Goal: Task Accomplishment & Management: Manage account settings

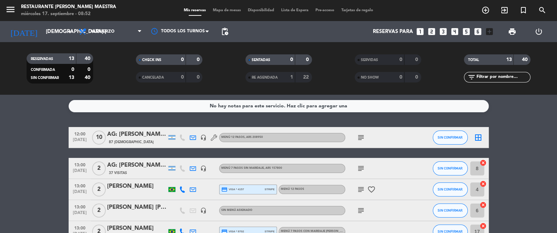
scroll to position [35, 0]
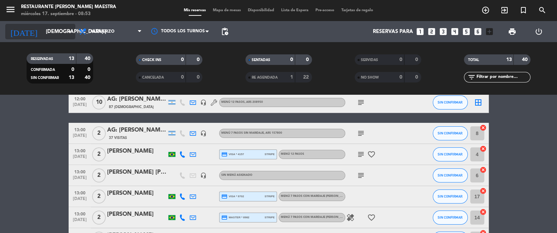
click at [45, 32] on input "[DEMOGRAPHIC_DATA] [DATE]" at bounding box center [75, 31] width 67 height 13
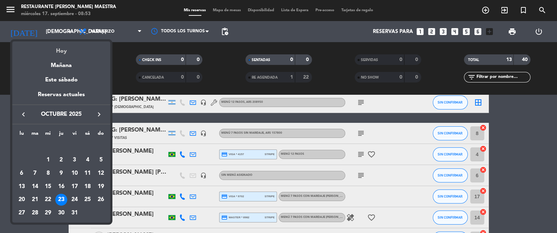
click at [61, 54] on div "Hoy" at bounding box center [61, 48] width 98 height 14
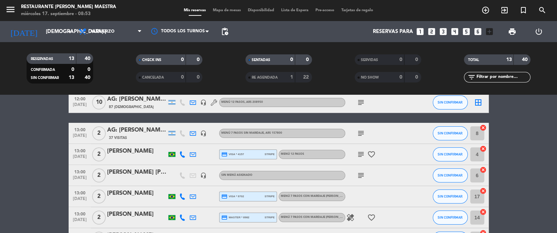
type input "mié. [DATE]"
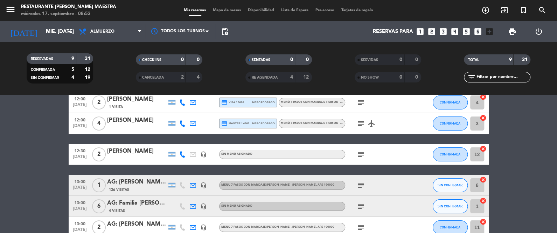
click at [230, 33] on span "pending_actions" at bounding box center [225, 32] width 14 height 14
click at [227, 29] on span "pending_actions" at bounding box center [225, 31] width 8 height 8
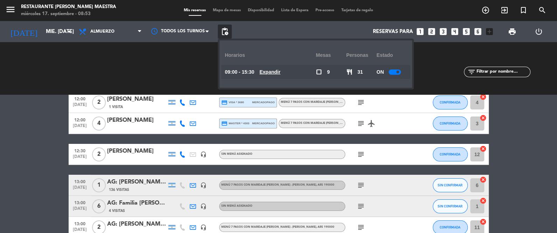
click at [227, 29] on span "pending_actions" at bounding box center [225, 31] width 8 height 8
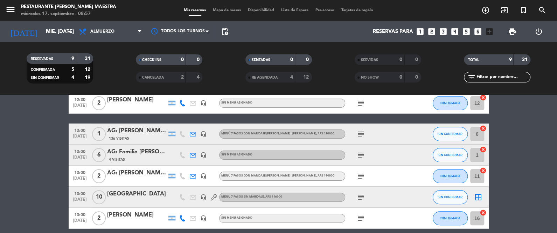
scroll to position [87, 0]
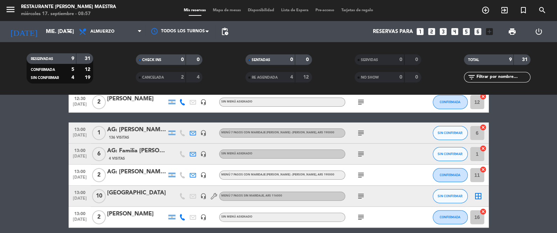
click at [359, 135] on icon "subject" at bounding box center [361, 133] width 8 height 8
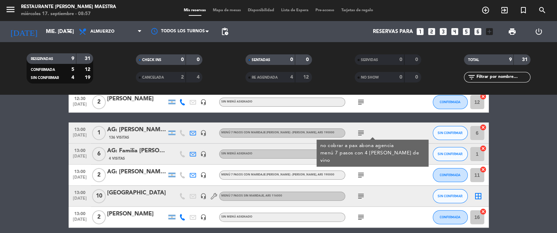
click at [361, 132] on icon "subject" at bounding box center [361, 133] width 8 height 8
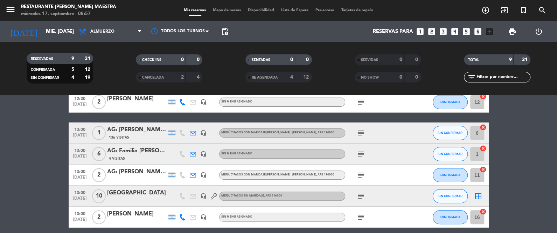
click at [367, 149] on div "subject" at bounding box center [376, 153] width 63 height 21
click at [360, 155] on icon "subject" at bounding box center [361, 154] width 8 height 8
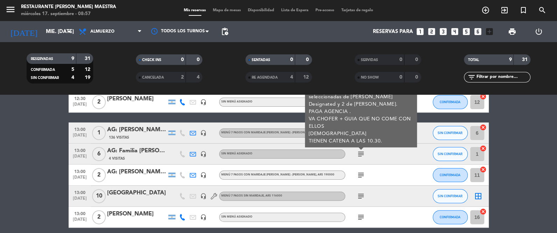
scroll to position [70, 0]
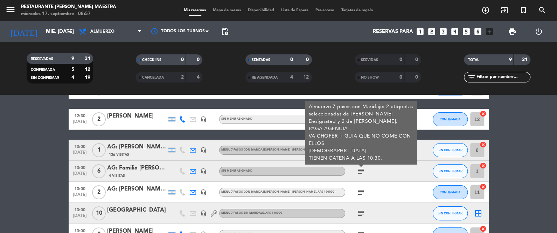
click at [205, 169] on icon "headset_mic" at bounding box center [203, 171] width 6 height 6
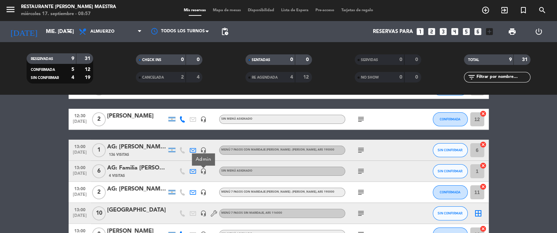
click at [204, 147] on icon "headset_mic" at bounding box center [203, 150] width 6 height 6
click at [202, 169] on icon "headset_mic" at bounding box center [203, 171] width 6 height 6
click at [204, 189] on icon "headset_mic" at bounding box center [203, 192] width 6 height 6
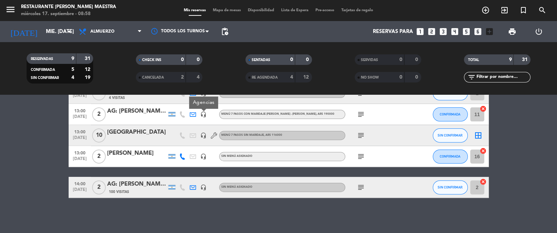
scroll to position [130, 0]
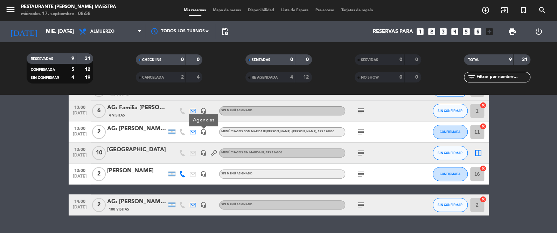
click at [206, 150] on icon "headset_mic" at bounding box center [203, 153] width 6 height 6
click at [203, 171] on icon "headset_mic" at bounding box center [203, 174] width 6 height 6
click at [203, 151] on icon "headset_mic" at bounding box center [203, 153] width 6 height 6
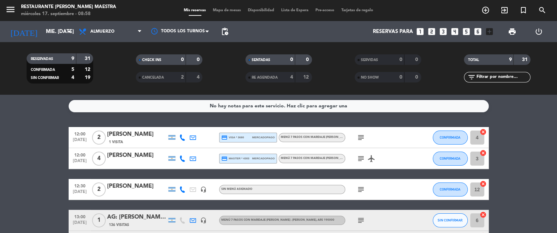
scroll to position [3, 0]
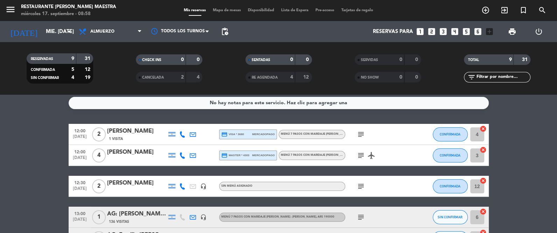
click at [193, 133] on icon at bounding box center [193, 134] width 6 height 6
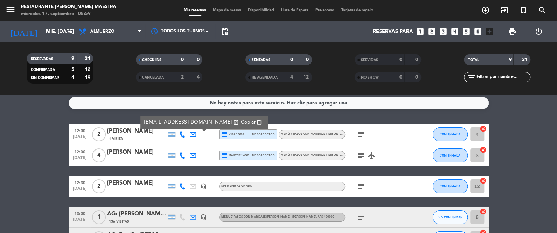
click at [127, 155] on div "[PERSON_NAME]" at bounding box center [137, 151] width 60 height 9
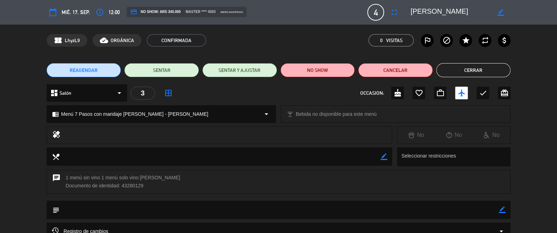
click at [472, 67] on button "Cerrar" at bounding box center [473, 70] width 75 height 14
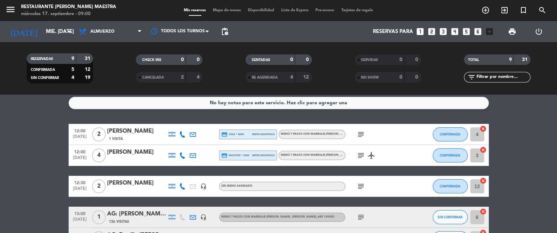
click at [229, 28] on span "pending_actions" at bounding box center [225, 32] width 14 height 14
click at [227, 30] on span "pending_actions" at bounding box center [225, 31] width 8 height 8
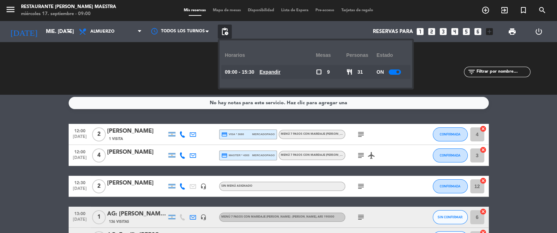
click at [396, 73] on div at bounding box center [395, 71] width 12 height 5
click at [522, 122] on div "No hay notas para este servicio. Haz clic para agregar una 12:00 [DATE] 2 [PERS…" at bounding box center [278, 164] width 557 height 138
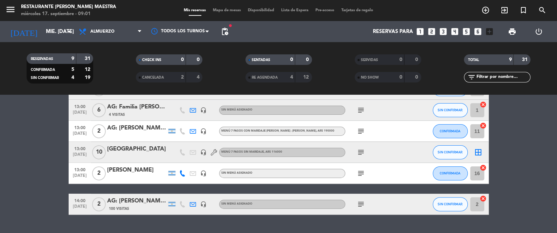
scroll to position [130, 0]
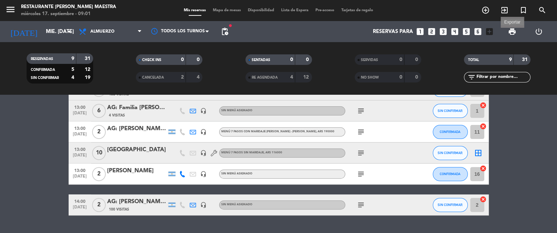
click at [513, 32] on span "print" at bounding box center [512, 31] width 8 height 8
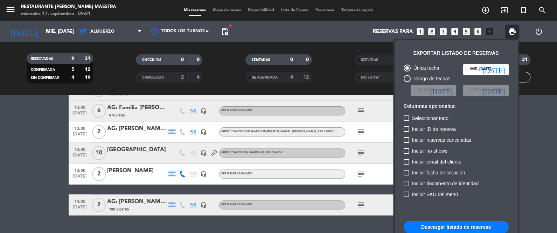
click at [446, 228] on button "Descargar listado de reservas" at bounding box center [456, 226] width 105 height 13
click at [104, 32] on div at bounding box center [278, 116] width 557 height 233
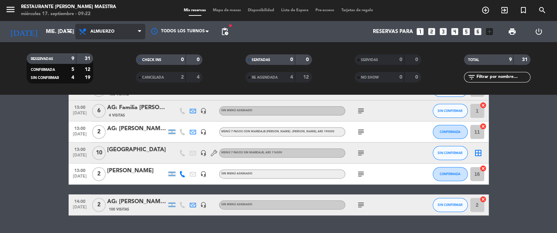
click at [103, 30] on span "Almuerzo" at bounding box center [102, 31] width 24 height 5
click at [114, 74] on div "menu Restaurante [PERSON_NAME] Maestra miércoles 17. septiembre - 09:22 Mis res…" at bounding box center [278, 47] width 557 height 95
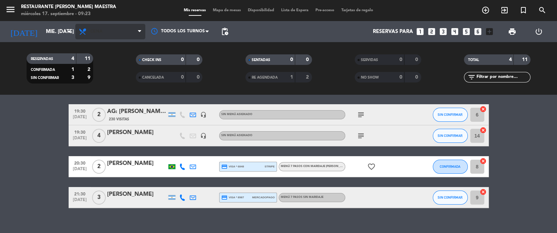
scroll to position [33, 0]
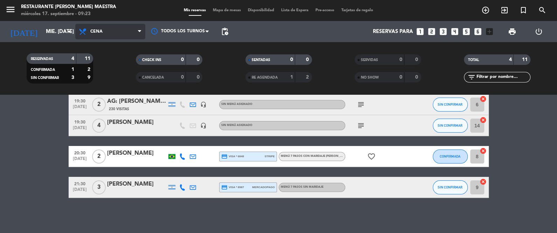
click at [99, 29] on span "Cena" at bounding box center [96, 31] width 12 height 5
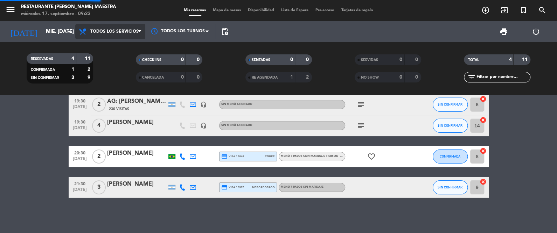
click at [113, 44] on div "menu Restaurante [PERSON_NAME] Maestra miércoles 17. septiembre - 09:23 Mis res…" at bounding box center [278, 47] width 557 height 95
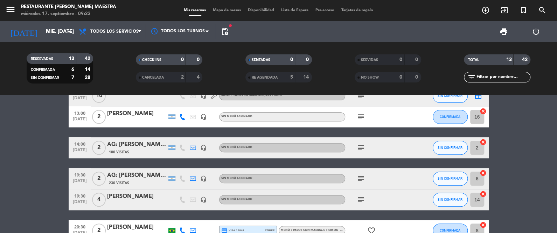
scroll to position [173, 0]
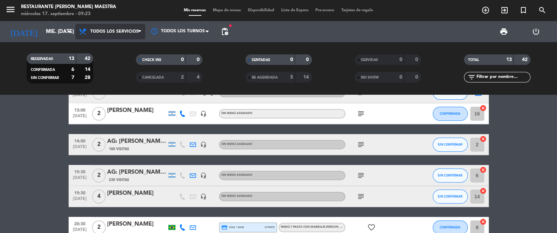
click at [116, 34] on span "Todos los servicios" at bounding box center [110, 31] width 70 height 15
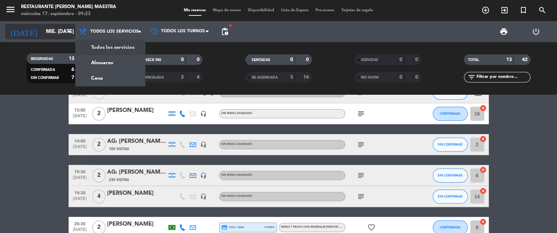
click at [48, 26] on input "mié. [DATE]" at bounding box center [75, 31] width 67 height 13
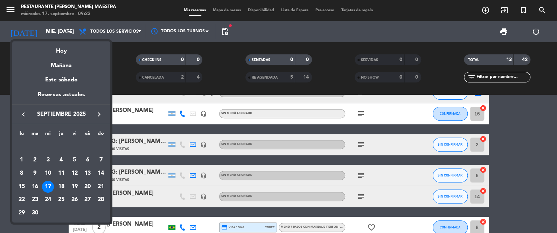
click at [96, 32] on div at bounding box center [278, 116] width 557 height 233
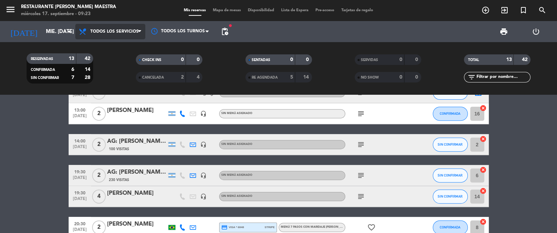
click at [106, 31] on span "Todos los servicios" at bounding box center [114, 31] width 48 height 5
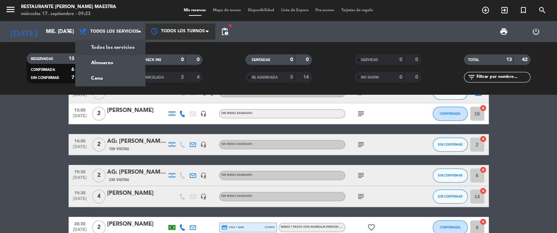
click at [180, 32] on div at bounding box center [180, 31] width 70 height 16
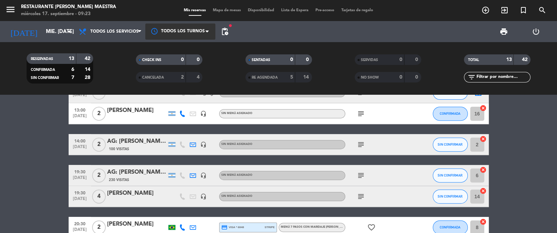
click at [180, 29] on div at bounding box center [180, 31] width 70 height 16
click at [199, 25] on div at bounding box center [180, 31] width 70 height 16
click at [199, 24] on div at bounding box center [180, 31] width 70 height 16
click at [229, 26] on span "fiber_manual_record" at bounding box center [230, 25] width 4 height 4
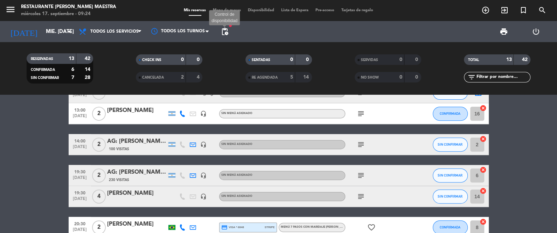
click at [225, 32] on span "pending_actions" at bounding box center [225, 31] width 8 height 8
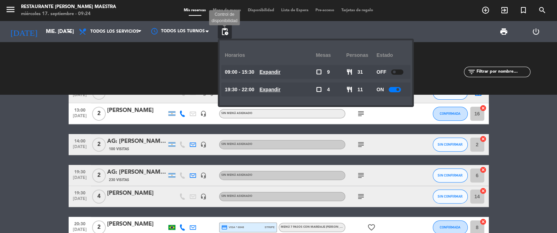
click at [224, 32] on span "pending_actions" at bounding box center [225, 31] width 8 height 8
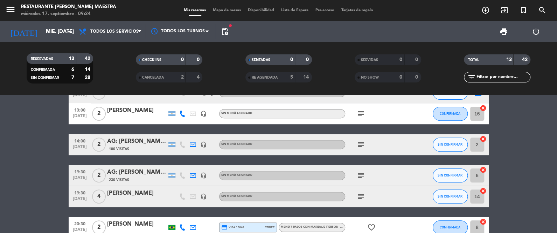
click at [224, 32] on span "pending_actions" at bounding box center [225, 31] width 8 height 8
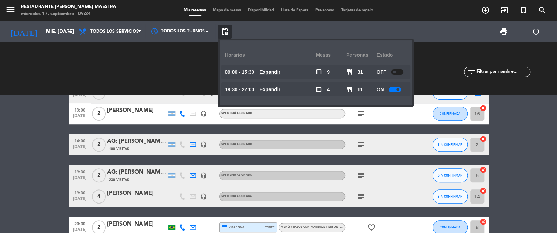
click at [230, 34] on span "pending_actions" at bounding box center [225, 32] width 14 height 14
click at [222, 36] on span "pending_actions" at bounding box center [225, 32] width 14 height 14
click at [131, 28] on span "Todos los servicios" at bounding box center [110, 31] width 70 height 15
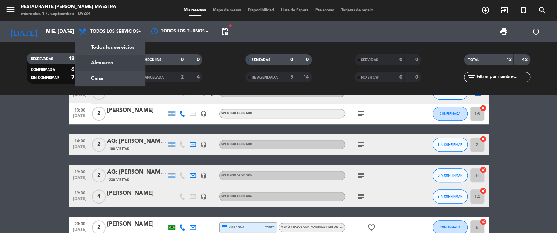
click at [129, 56] on div "menu Restaurante [PERSON_NAME] Maestra miércoles 17. septiembre - 09:24 Mis res…" at bounding box center [278, 47] width 557 height 95
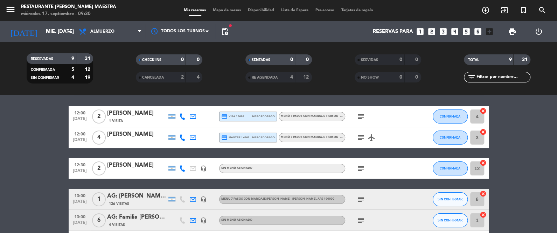
scroll to position [7, 0]
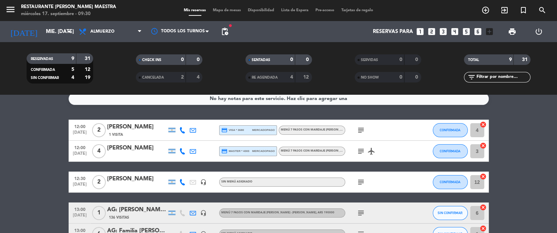
click at [182, 125] on div at bounding box center [182, 129] width 11 height 21
click at [181, 129] on icon at bounding box center [182, 130] width 6 height 6
click at [361, 129] on icon "subject" at bounding box center [361, 130] width 8 height 8
click at [181, 132] on icon at bounding box center [182, 130] width 6 height 6
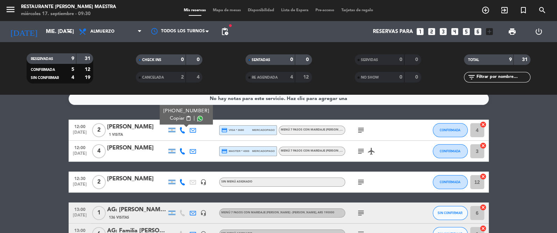
click at [198, 118] on span at bounding box center [200, 119] width 6 height 6
click at [52, 133] on bookings-row "12:00 [DATE] 2 [PERSON_NAME] 1 Visita [PHONE_NUMBER] Copiar content_paste | cre…" at bounding box center [278, 228] width 557 height 219
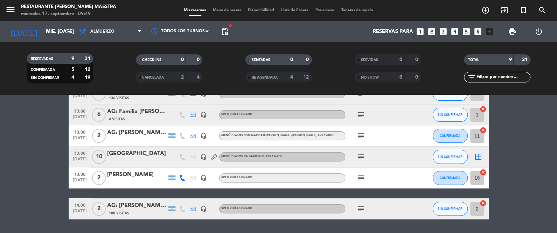
scroll to position [130, 0]
